Goal: Task Accomplishment & Management: Use online tool/utility

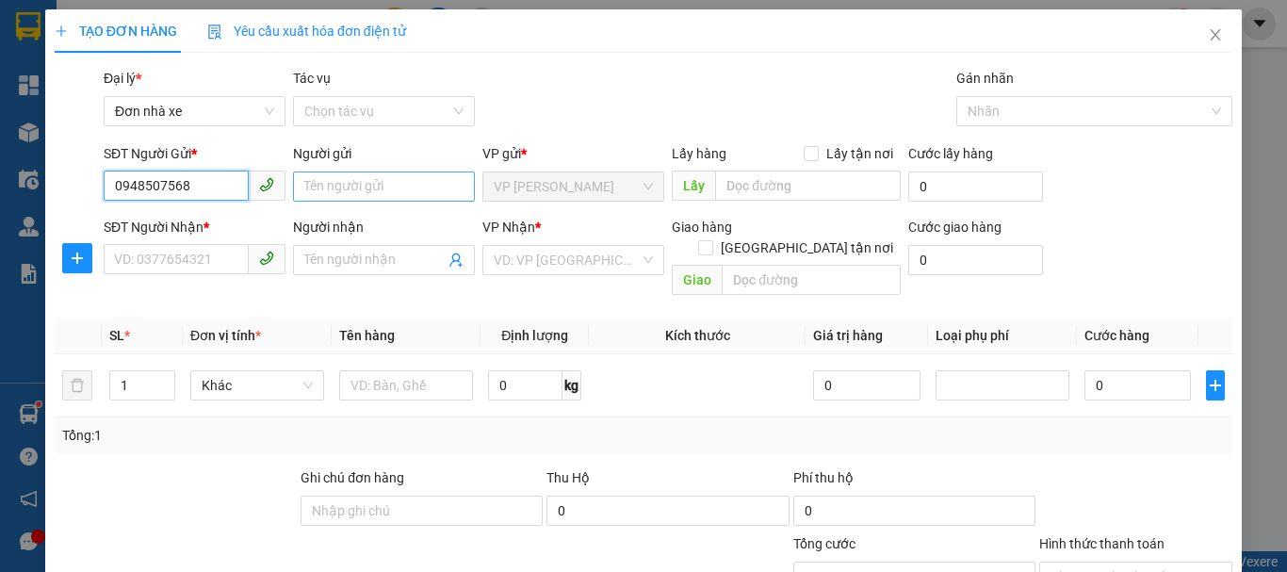
type input "0948507568"
click at [347, 187] on input "Người gửi" at bounding box center [384, 186] width 182 height 30
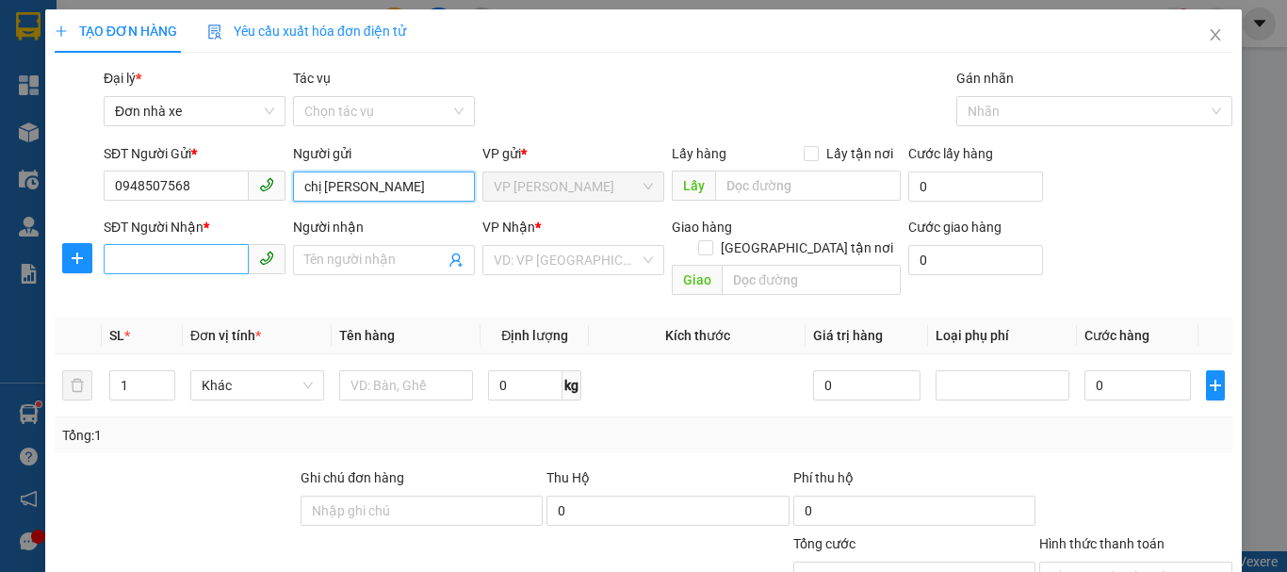
type input "chị [PERSON_NAME]"
click at [183, 254] on input "SĐT Người Nhận *" at bounding box center [176, 259] width 145 height 30
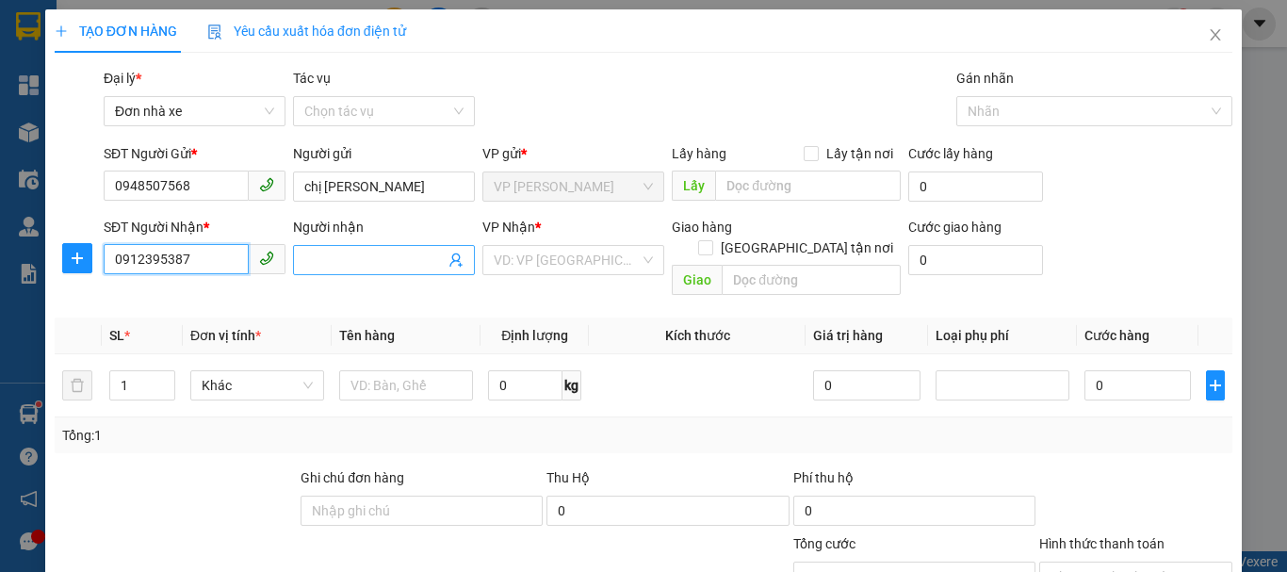
type input "0912395387"
click at [341, 258] on input "Người nhận" at bounding box center [374, 260] width 140 height 21
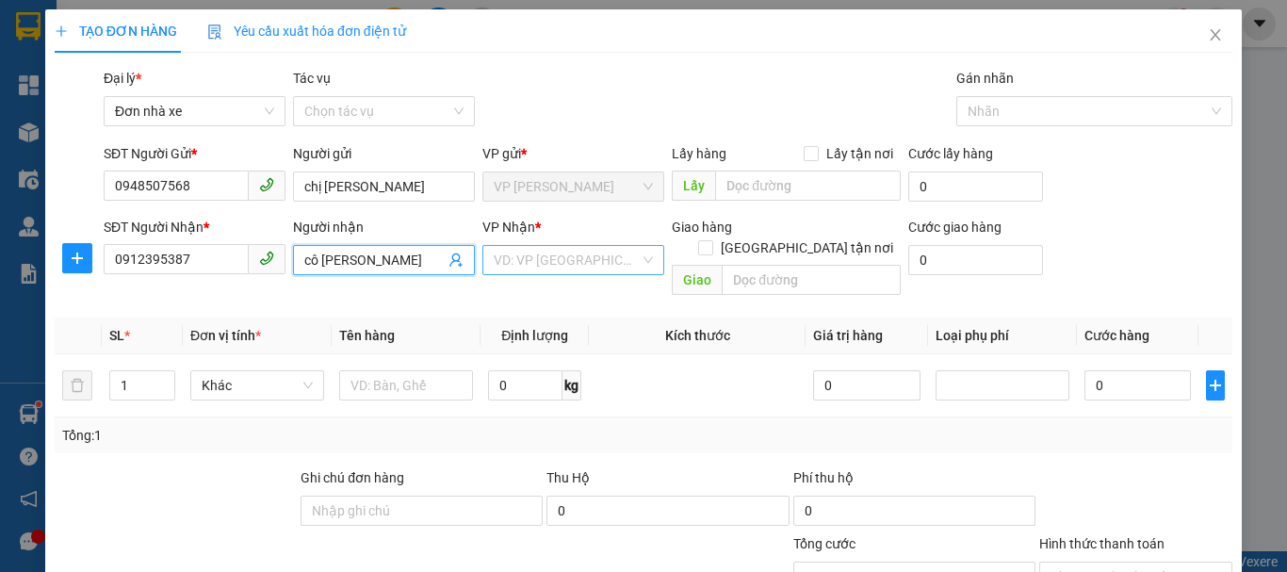
type input "cô [PERSON_NAME]"
click at [552, 272] on input "search" at bounding box center [567, 260] width 146 height 28
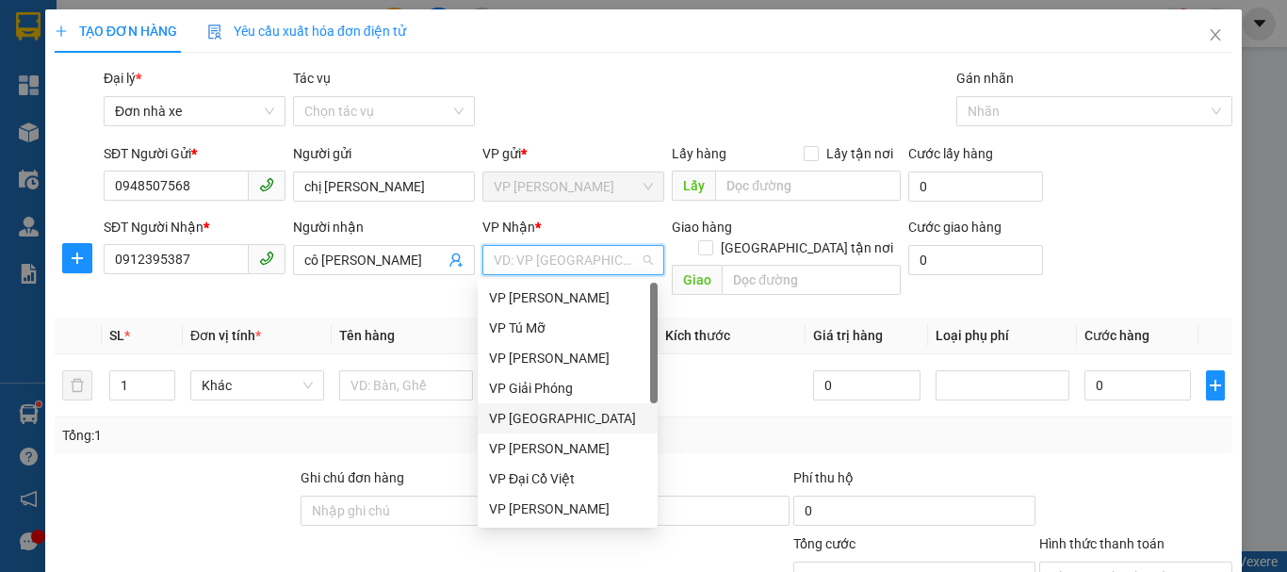
click at [554, 416] on div "VP [GEOGRAPHIC_DATA]" at bounding box center [567, 418] width 157 height 21
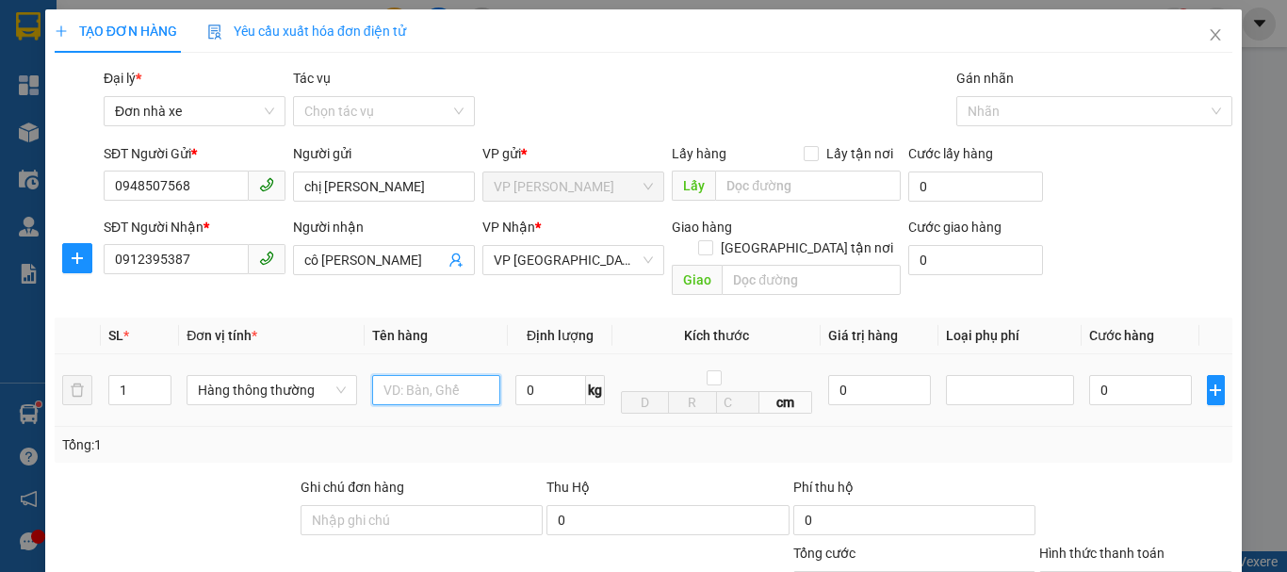
click at [401, 376] on input "text" at bounding box center [436, 390] width 128 height 30
type input "c"
type input "xốp trắng"
drag, startPoint x: 526, startPoint y: 357, endPoint x: 531, endPoint y: 369, distance: 13.5
click at [526, 375] on input "0" at bounding box center [550, 390] width 71 height 30
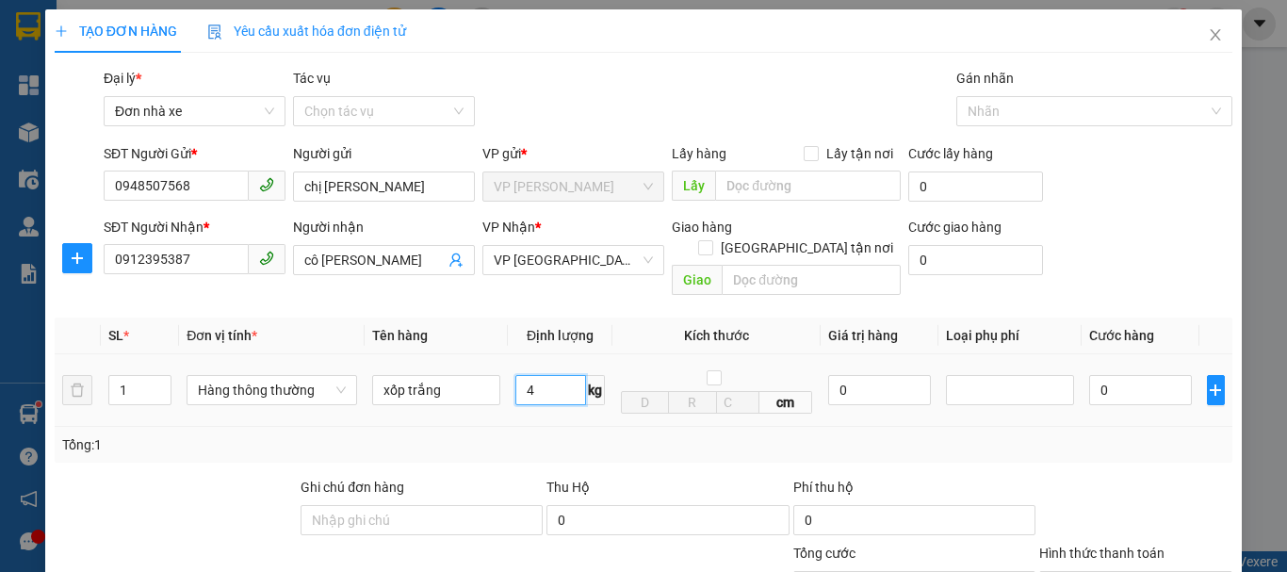
type input "4"
click at [637, 406] on td "cm" at bounding box center [716, 390] width 208 height 73
type input "30.000"
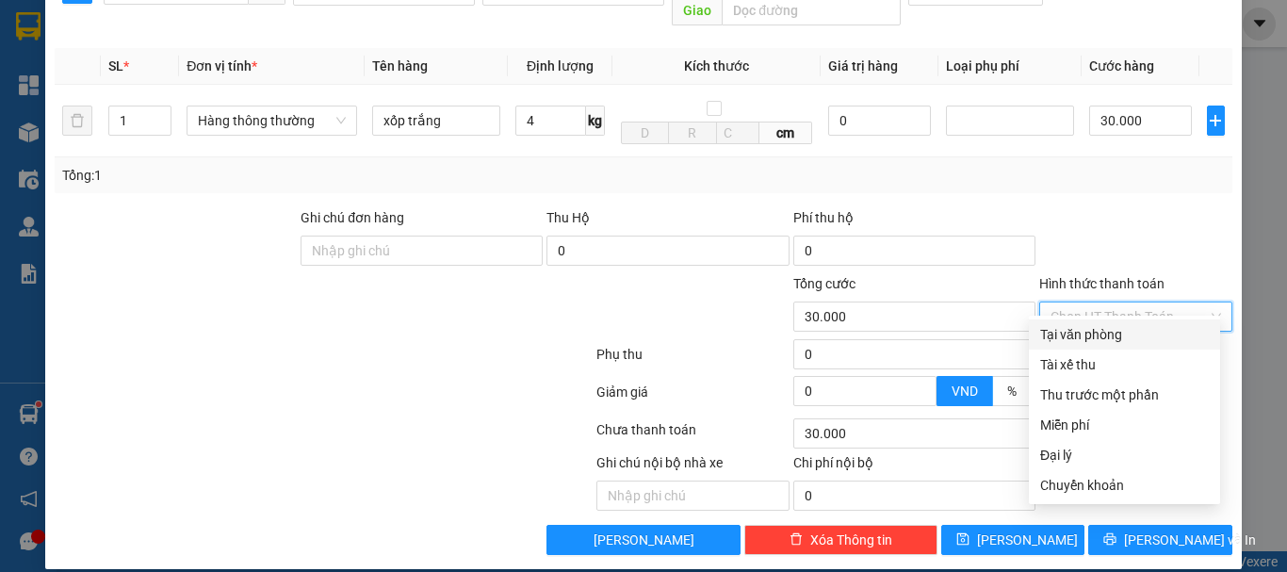
click at [1153, 302] on input "Hình thức thanh toán" at bounding box center [1128, 316] width 157 height 28
click at [1129, 336] on div "Tại văn phòng" at bounding box center [1124, 334] width 169 height 21
type input "0"
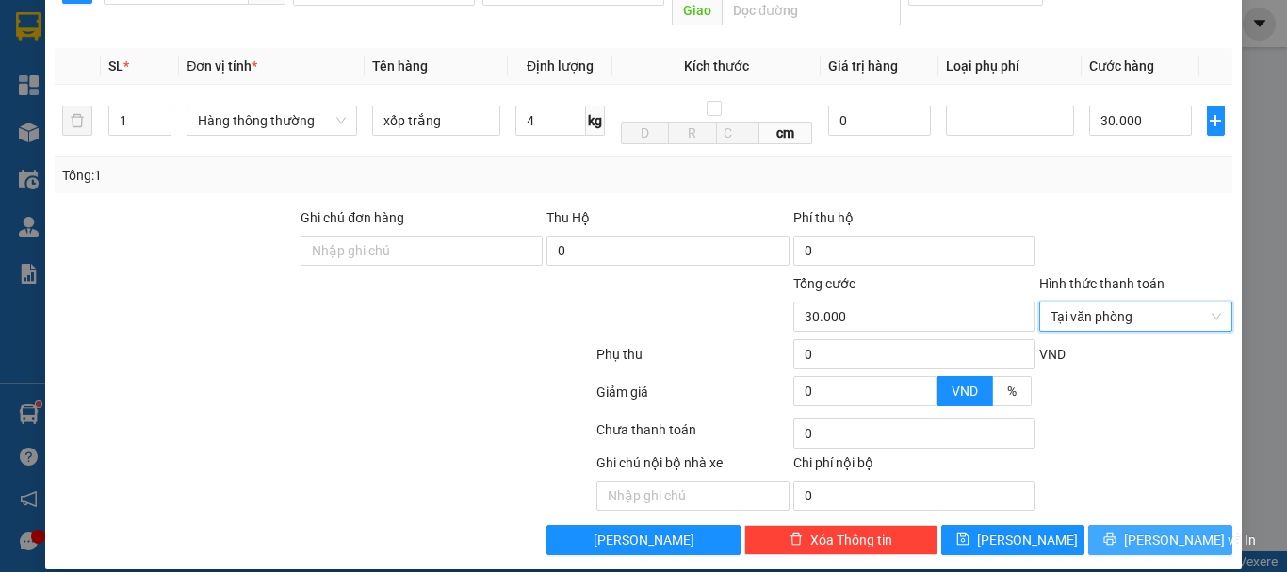
click at [1157, 529] on span "[PERSON_NAME] và In" at bounding box center [1190, 539] width 132 height 21
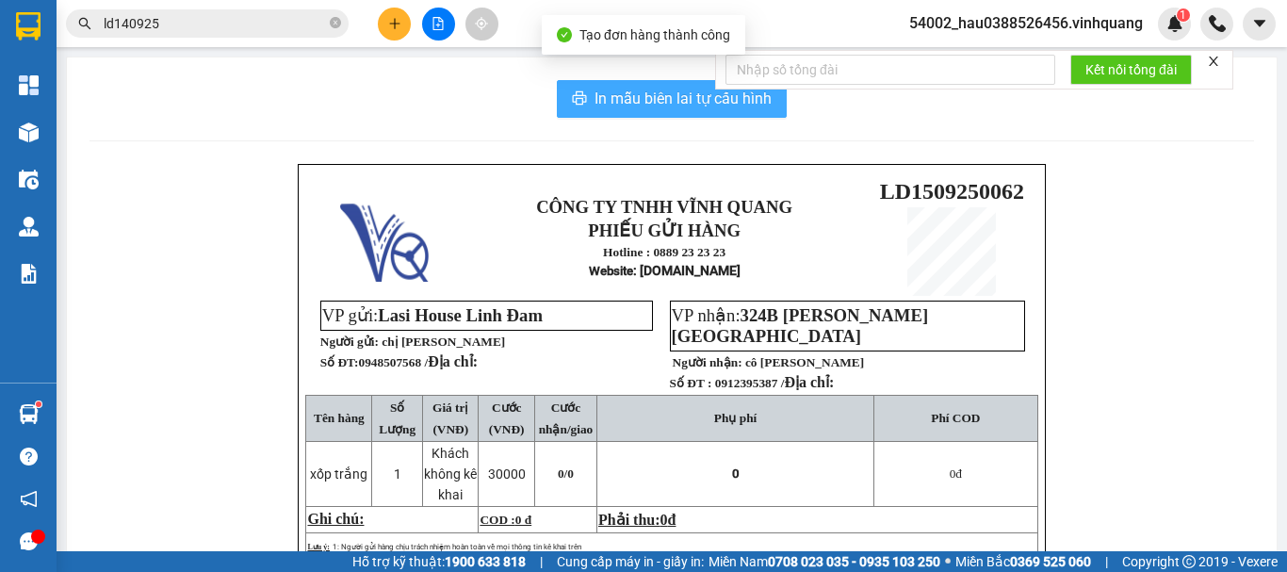
click at [640, 98] on span "In mẫu biên lai tự cấu hình" at bounding box center [682, 99] width 177 height 24
